Goal: Information Seeking & Learning: Check status

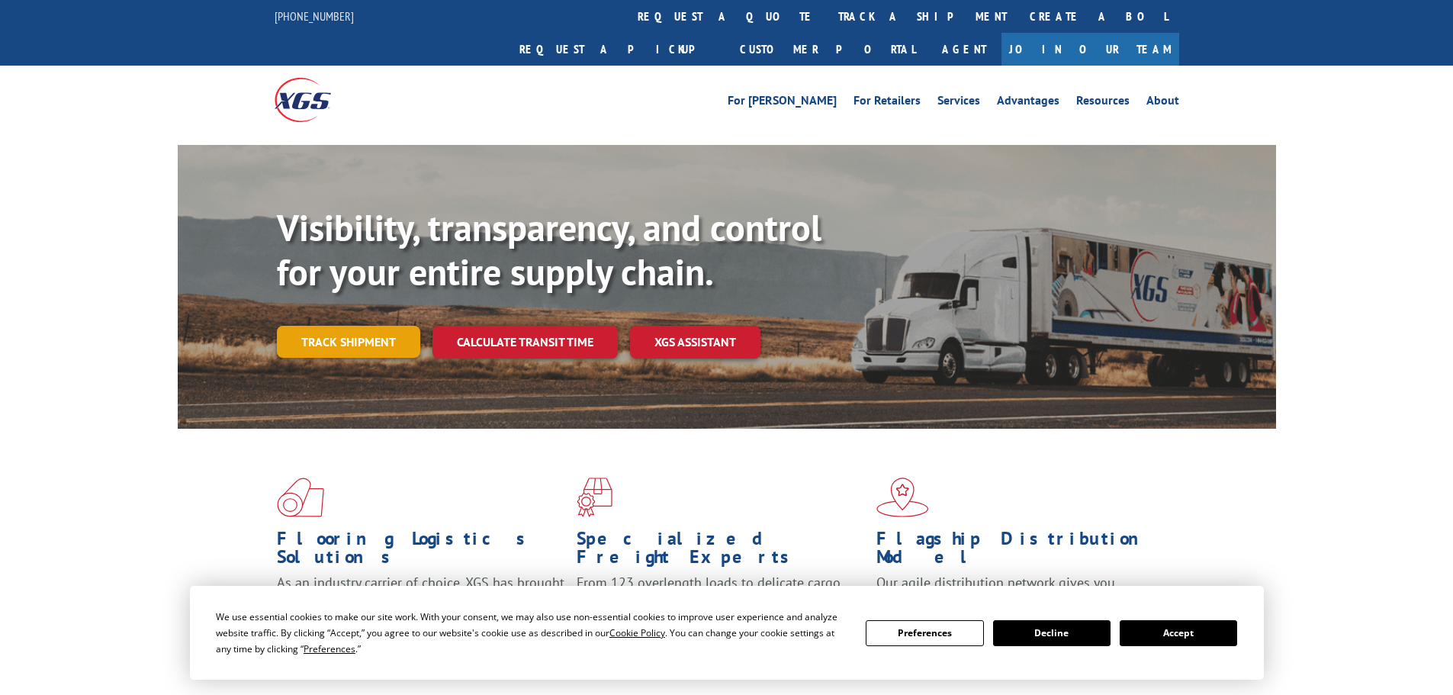
click at [349, 326] on link "Track shipment" at bounding box center [348, 342] width 143 height 32
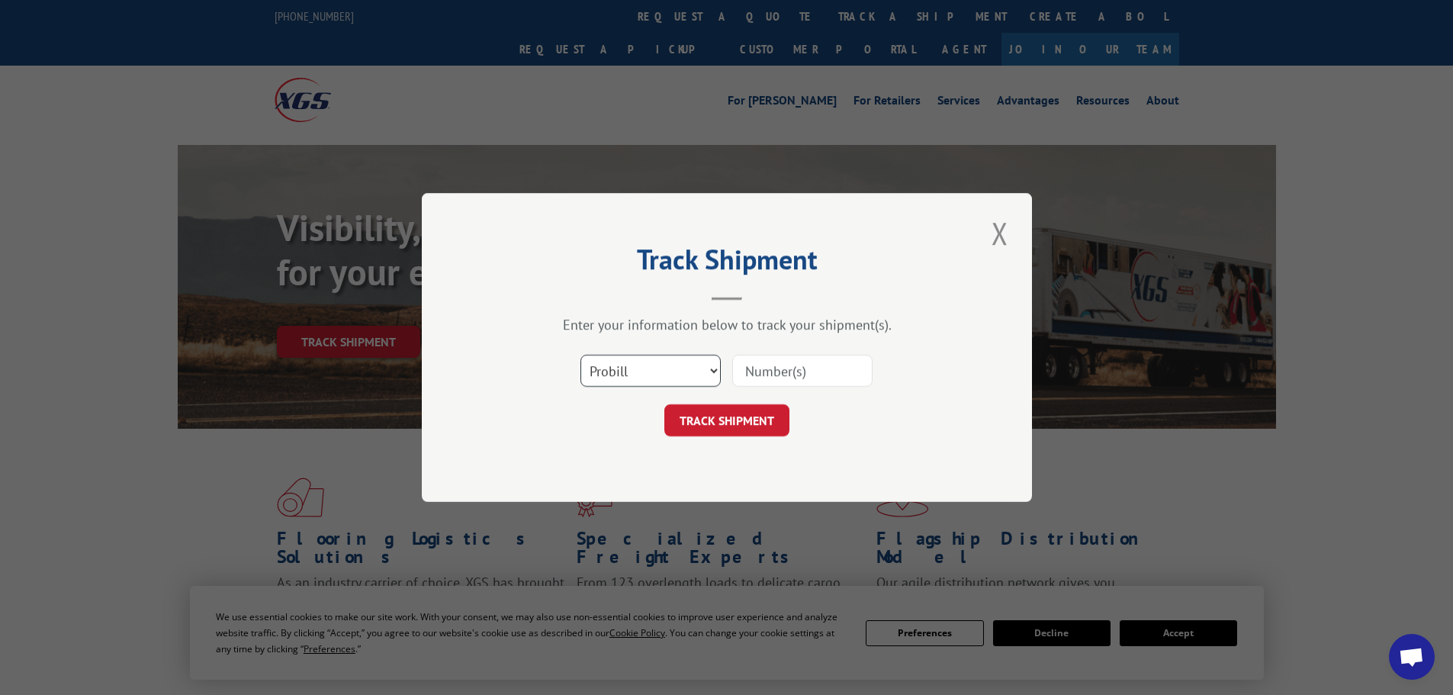
click at [681, 374] on select "Select category... Probill BOL PO" at bounding box center [651, 371] width 140 height 32
click at [839, 381] on input at bounding box center [802, 371] width 140 height 32
paste input "17462964"
type input "17462964"
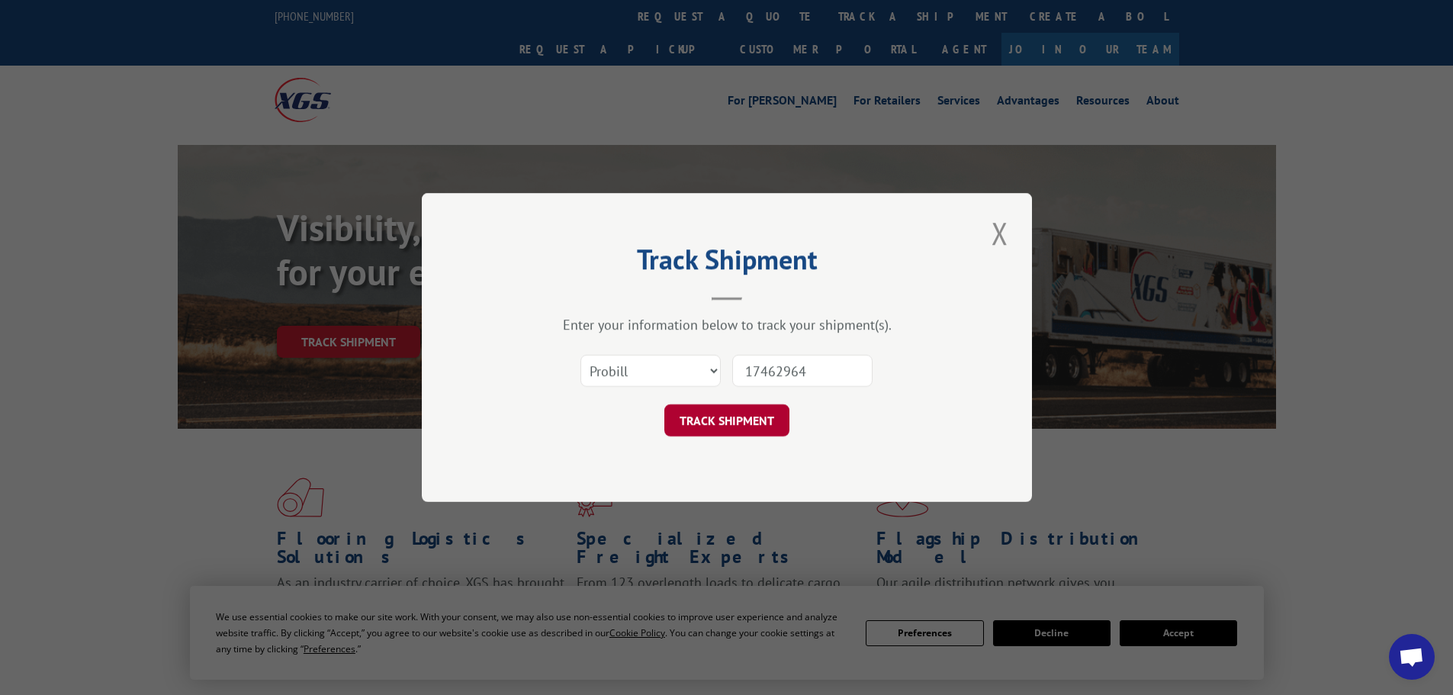
click at [739, 432] on button "TRACK SHIPMENT" at bounding box center [727, 420] width 125 height 32
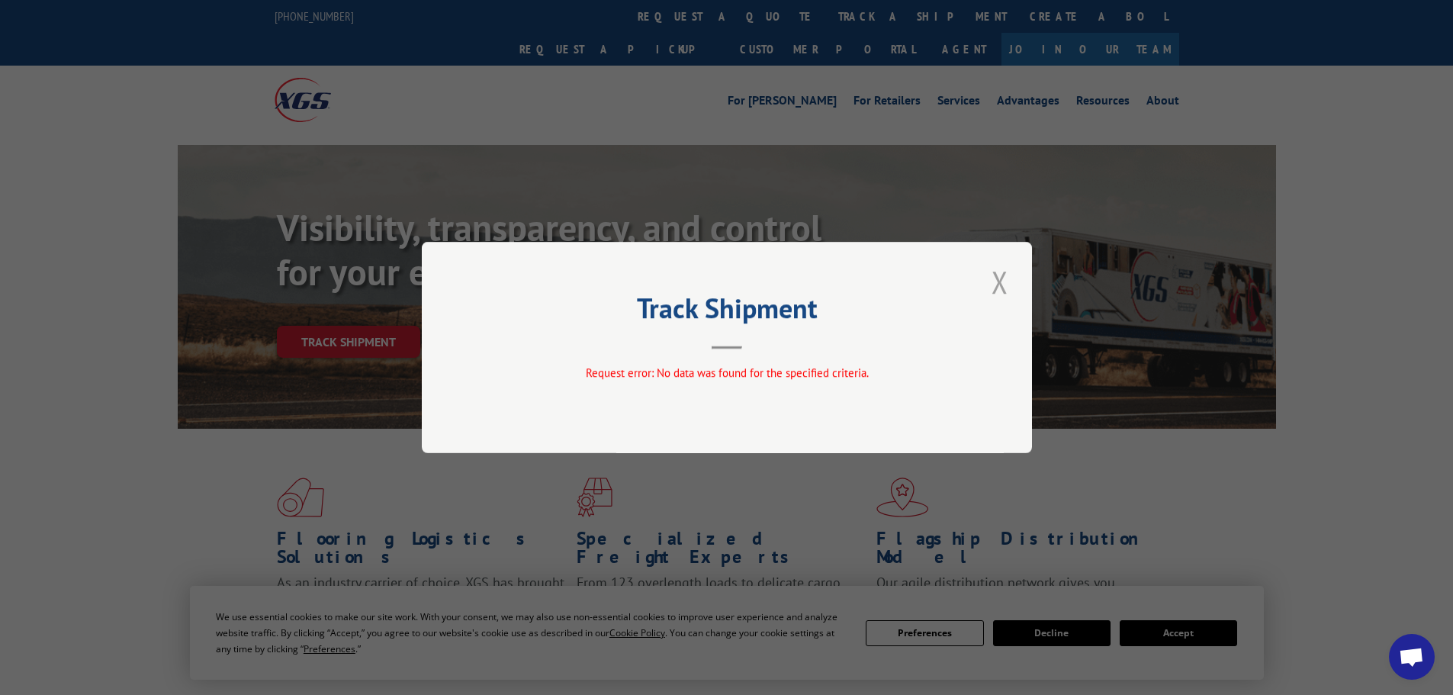
click at [990, 270] on button "Close modal" at bounding box center [1000, 282] width 26 height 42
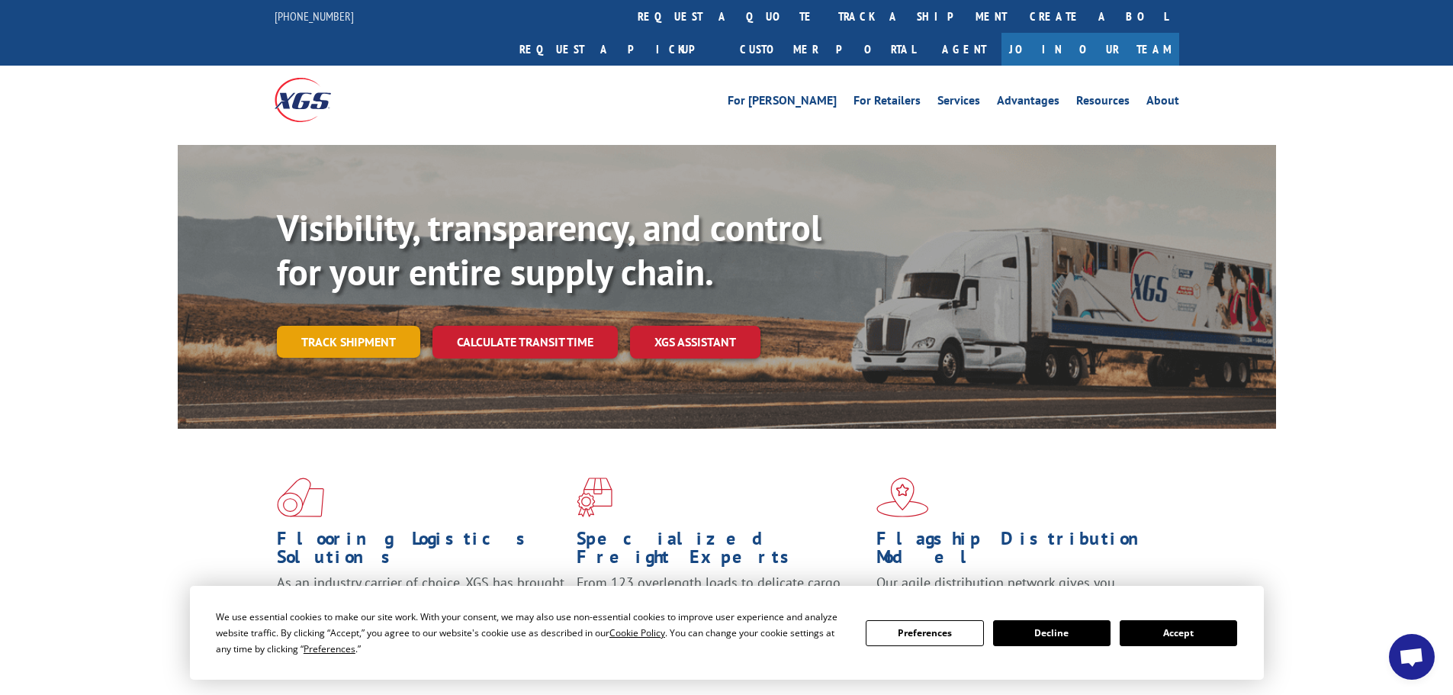
click at [380, 326] on link "Track shipment" at bounding box center [348, 342] width 143 height 32
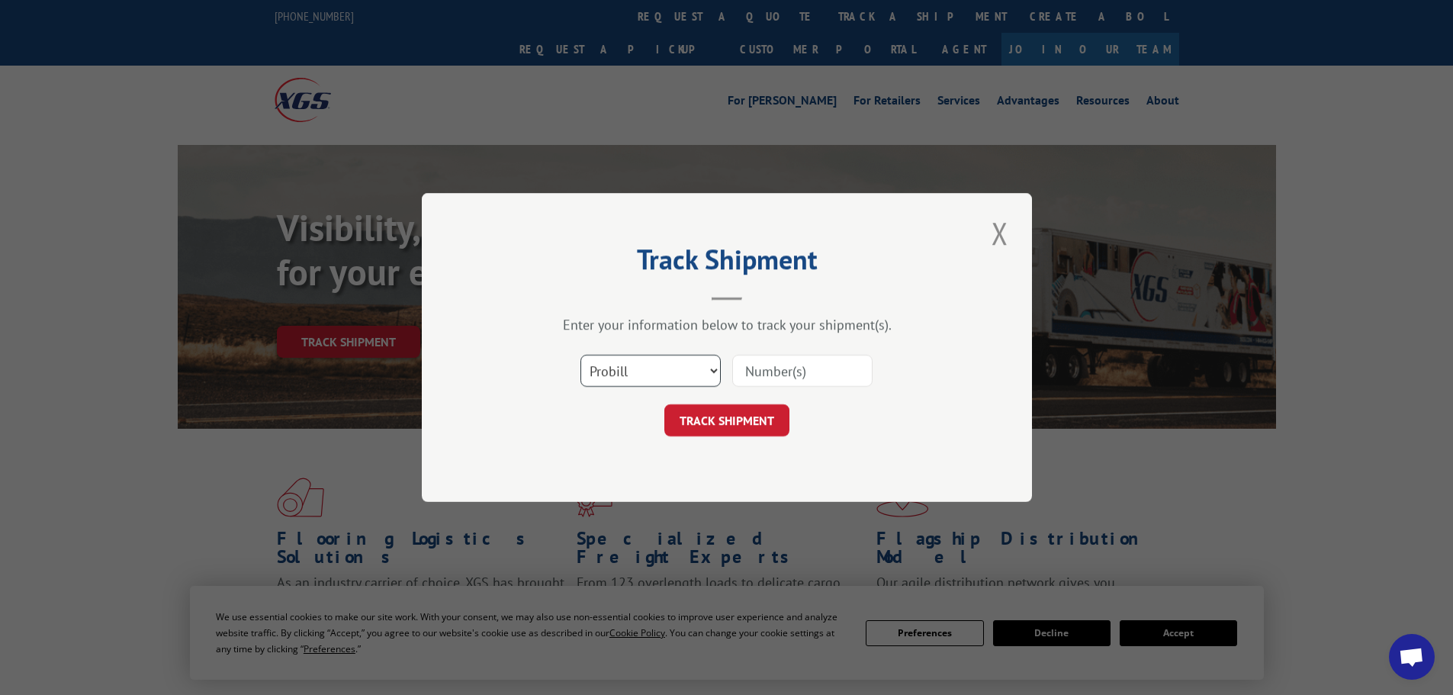
click at [663, 376] on select "Select category... Probill BOL PO" at bounding box center [651, 371] width 140 height 32
select select "bol"
click at [581, 355] on select "Select category... Probill BOL PO" at bounding box center [651, 371] width 140 height 32
click at [790, 362] on input at bounding box center [802, 371] width 140 height 32
paste input "17462964"
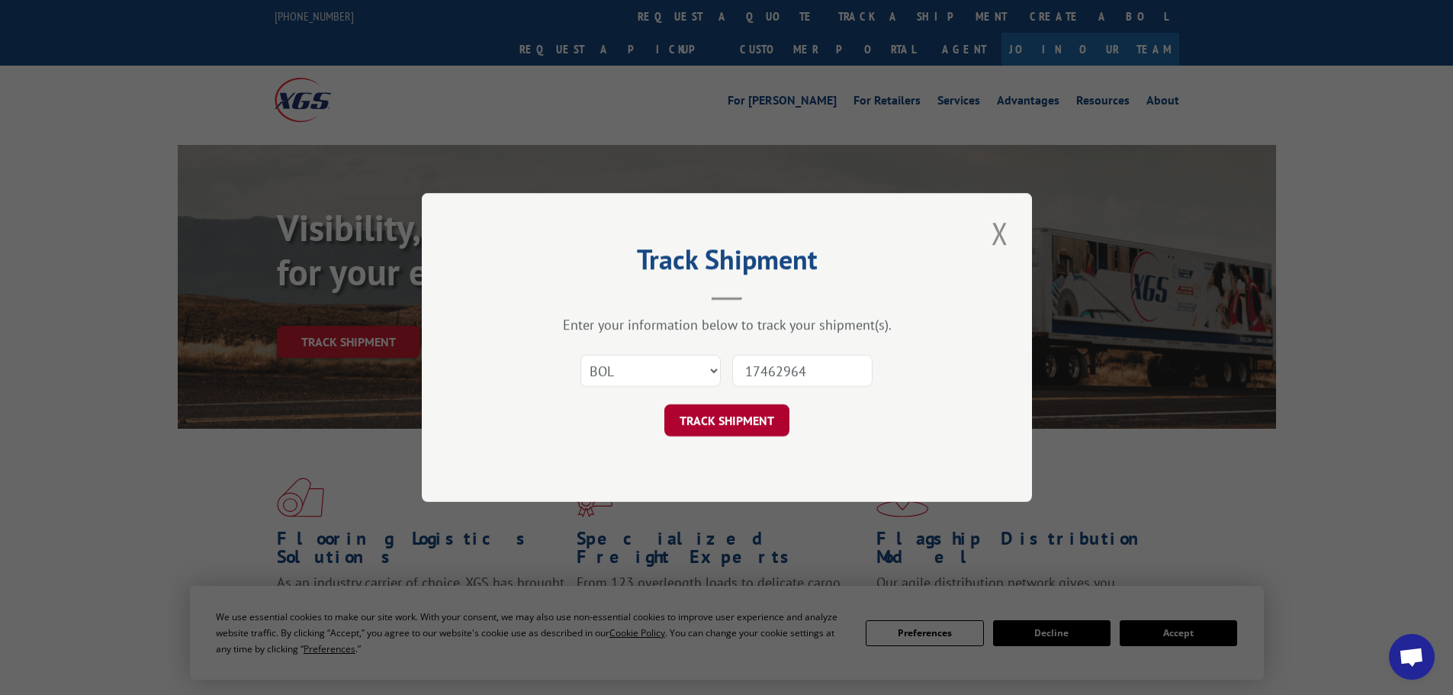
type input "17462964"
click at [747, 420] on button "TRACK SHIPMENT" at bounding box center [727, 420] width 125 height 32
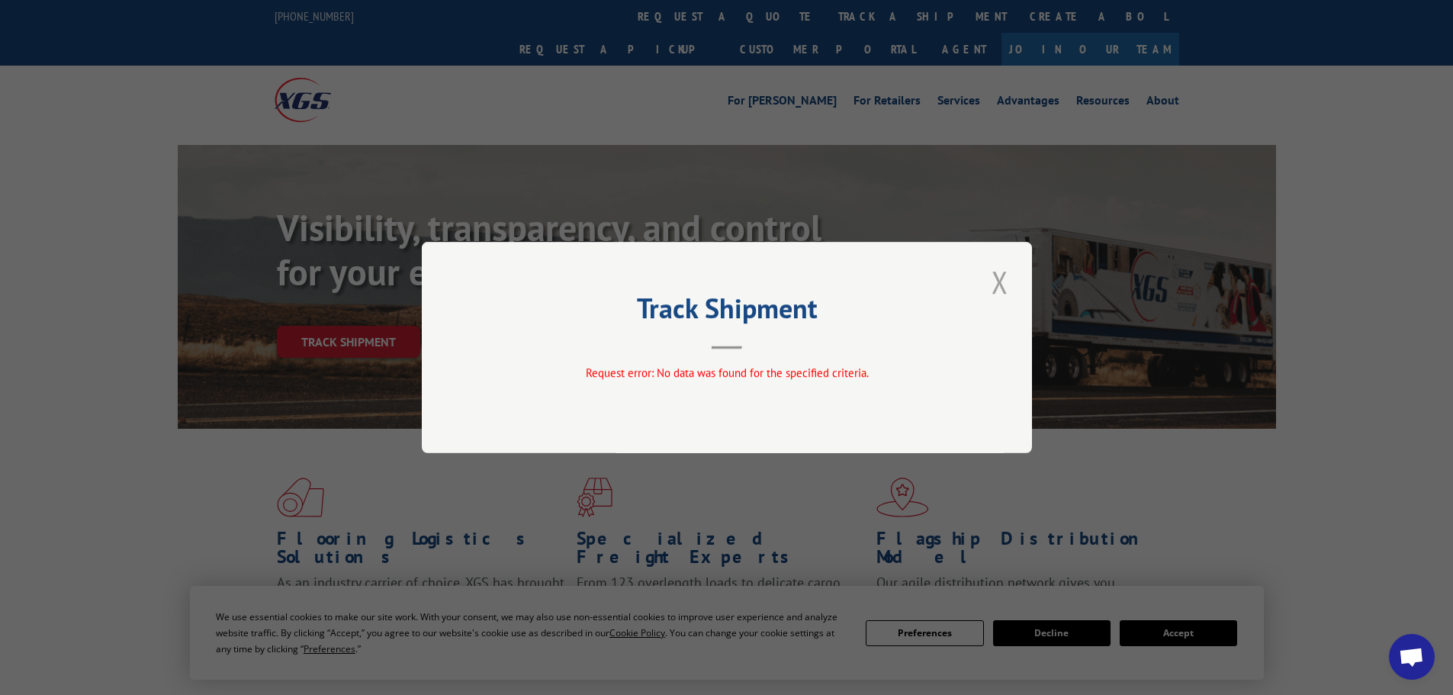
click at [1000, 277] on button "Close modal" at bounding box center [1000, 282] width 26 height 42
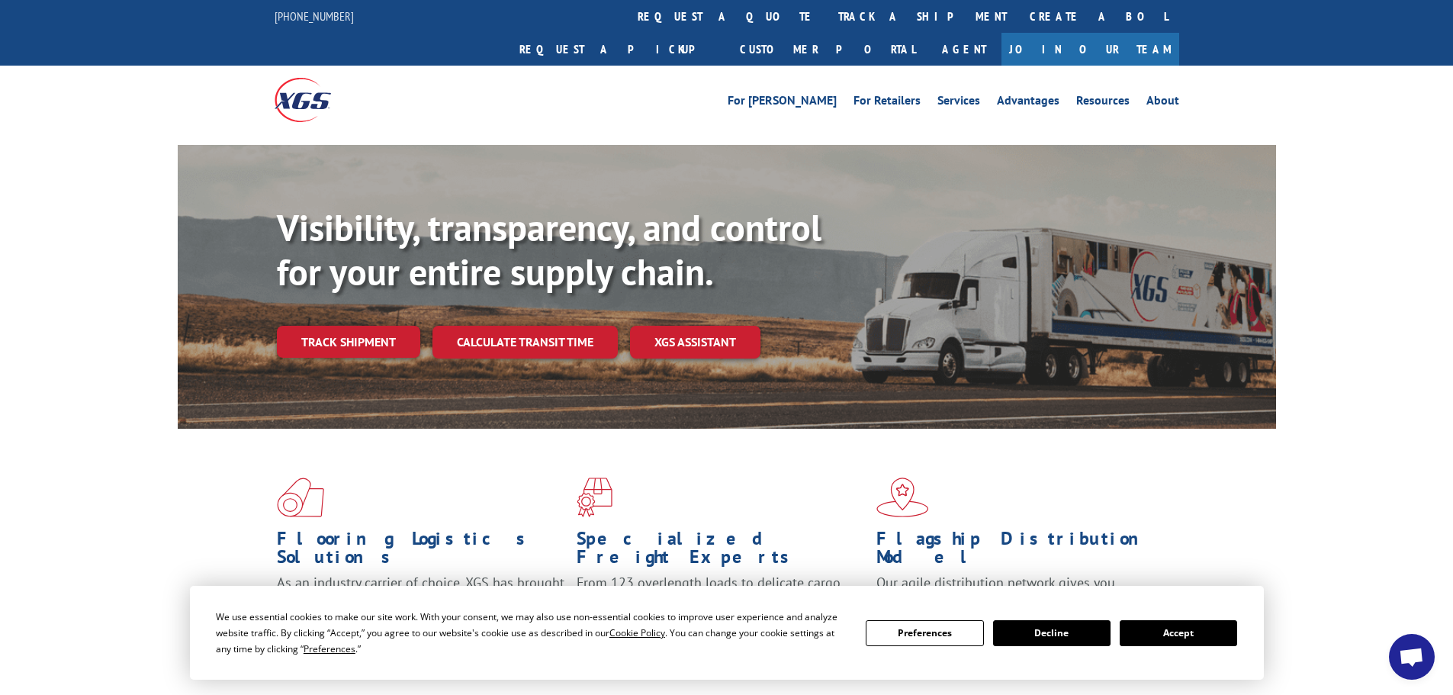
drag, startPoint x: 1219, startPoint y: 442, endPoint x: 1175, endPoint y: 195, distance: 250.4
click at [1221, 442] on div "Flooring Logistics Solutions As an industry carrier of choice, XGS has brought …" at bounding box center [727, 569] width 1099 height 280
